Goal: Find specific page/section: Find specific page/section

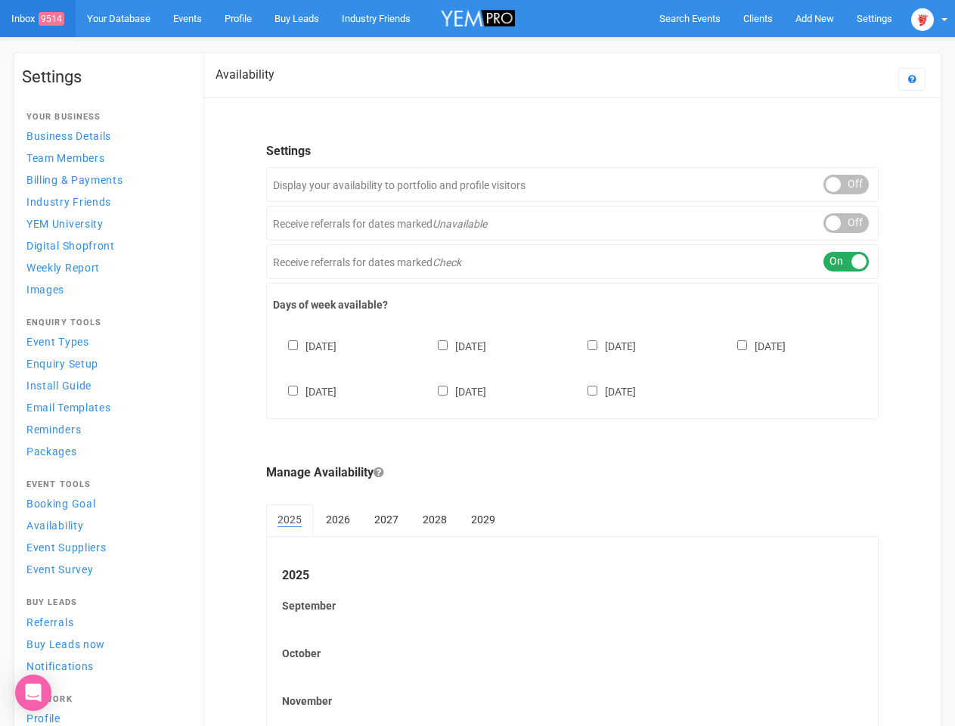
click at [477, 363] on div "[DATE] [DATE] [DATE] [DATE] [DATE] [DATE] [DATE]" at bounding box center [572, 361] width 599 height 91
click at [690, 18] on span "Search Events" at bounding box center [689, 18] width 61 height 11
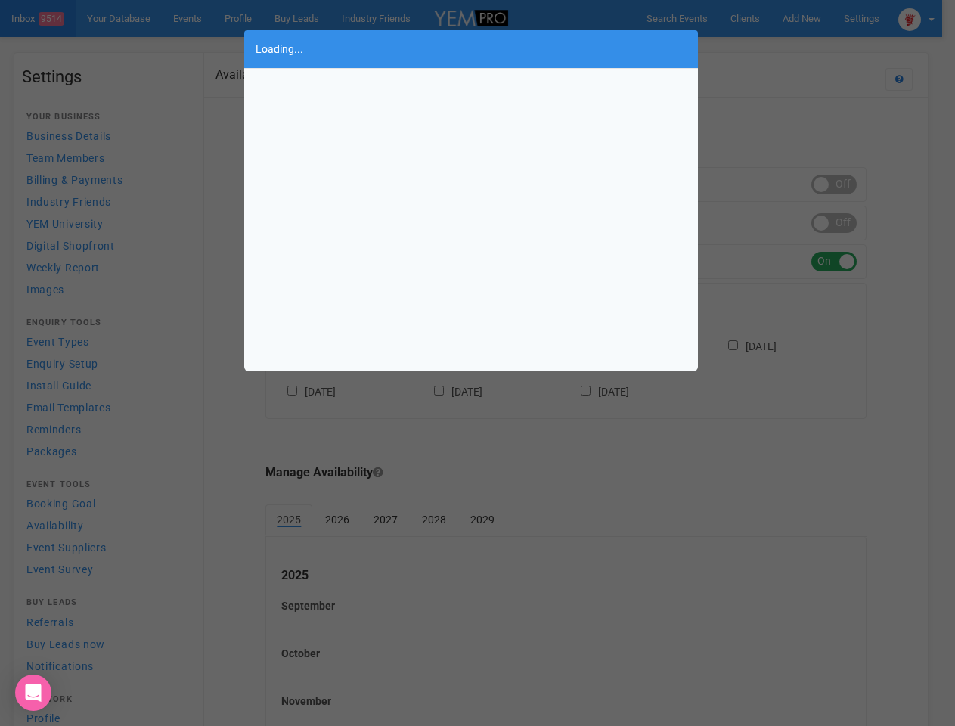
click at [814, 18] on div "Loading..." at bounding box center [477, 363] width 955 height 726
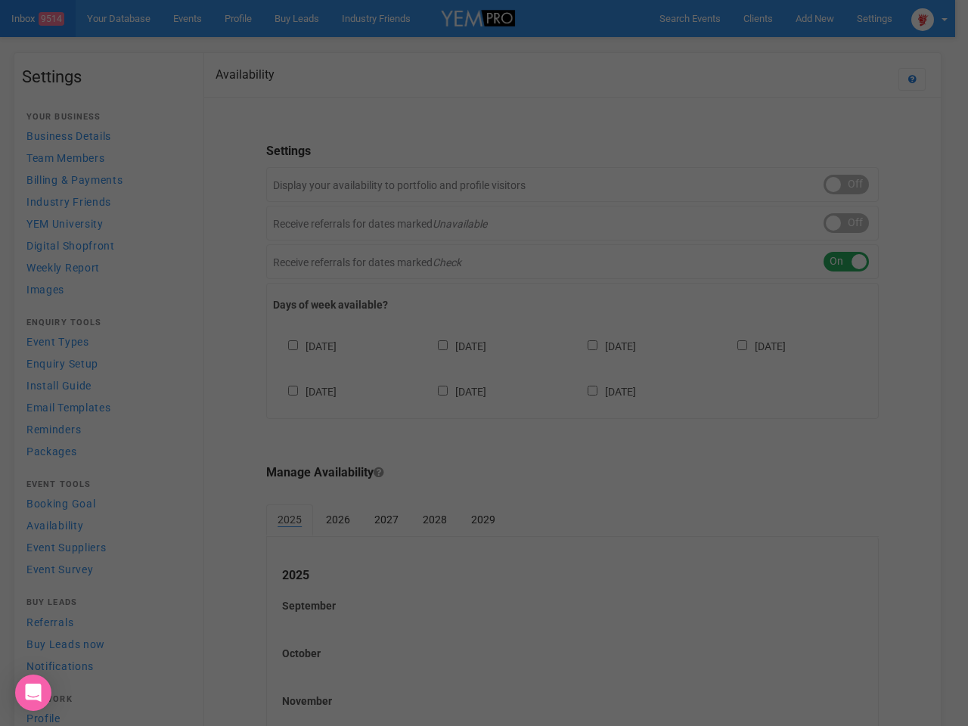
click at [780, 48] on div "Loading..." at bounding box center [484, 363] width 968 height 726
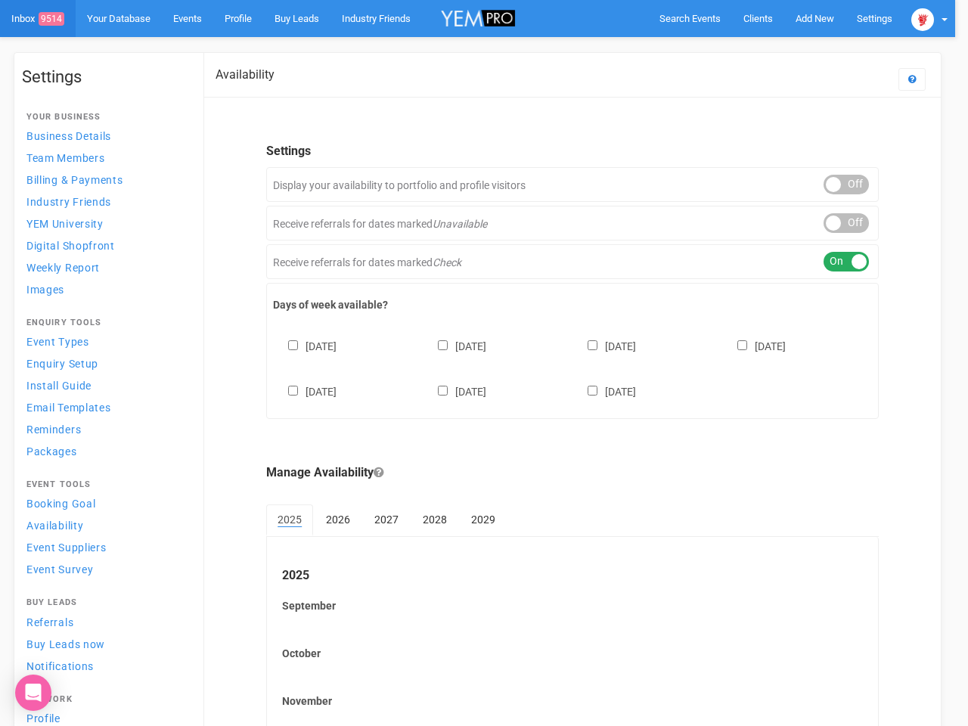
click at [929, 18] on div at bounding box center [484, 363] width 968 height 726
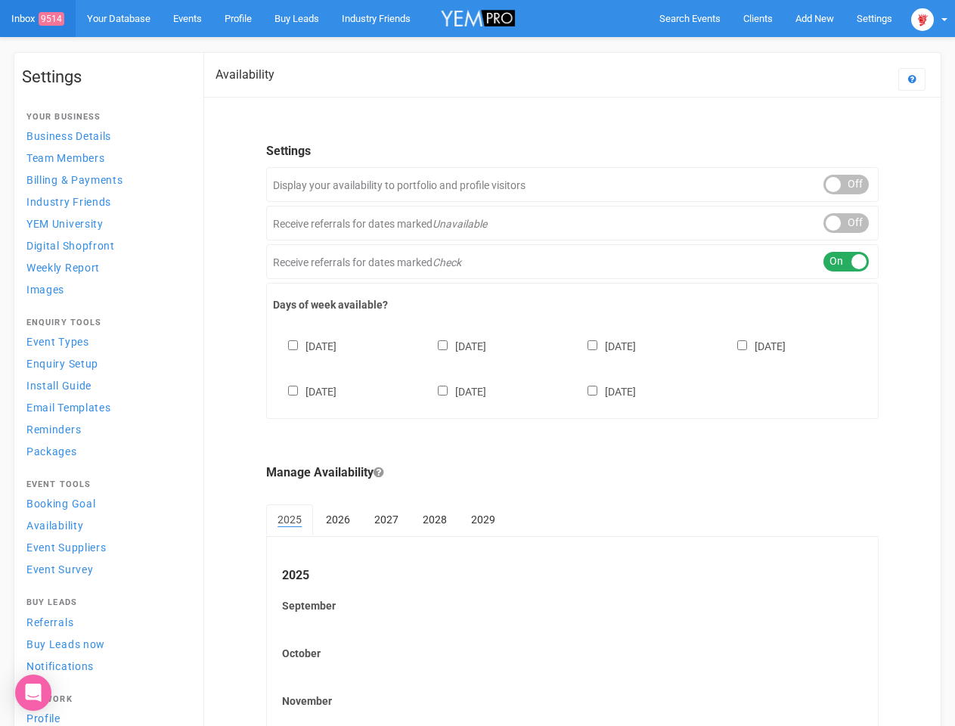
click at [846, 184] on div "ON OFF" at bounding box center [845, 185] width 45 height 20
click at [846, 223] on div "ON OFF" at bounding box center [845, 223] width 45 height 20
click at [846, 262] on div "ON OFF" at bounding box center [845, 262] width 45 height 20
click at [572, 367] on div "[DATE] [DATE] [DATE] [DATE] [DATE] [DATE] [DATE]" at bounding box center [572, 361] width 599 height 91
